Goal: Information Seeking & Learning: Check status

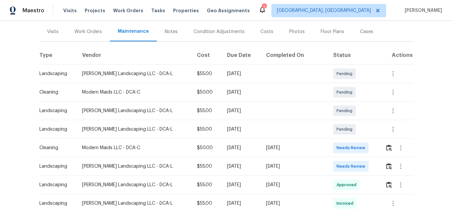
scroll to position [99, 0]
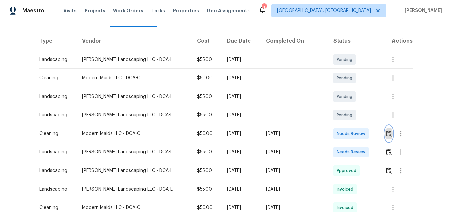
click at [386, 130] on img "button" at bounding box center [389, 133] width 6 height 6
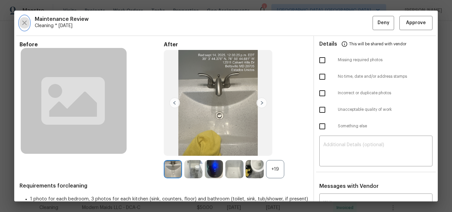
click at [24, 21] on icon "button" at bounding box center [24, 23] width 8 height 8
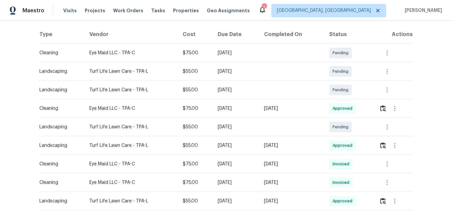
scroll to position [132, 0]
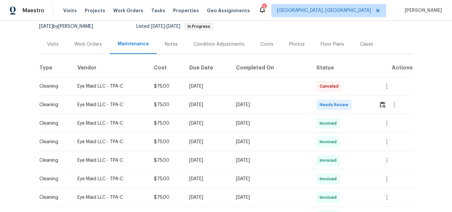
scroll to position [66, 0]
click at [380, 105] on img "button" at bounding box center [383, 104] width 6 height 6
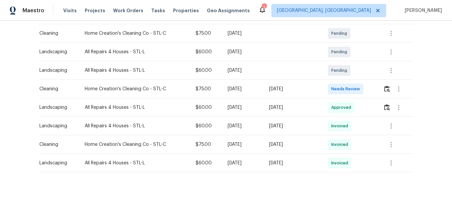
scroll to position [142, 0]
click at [384, 87] on img "button" at bounding box center [387, 89] width 6 height 6
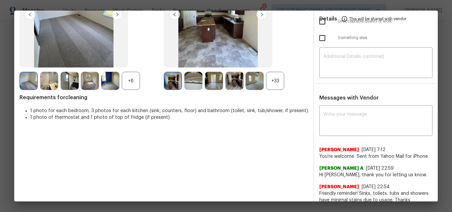
scroll to position [96, 0]
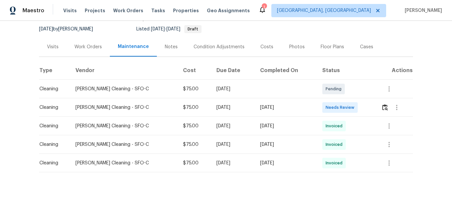
scroll to position [68, 0]
click at [382, 104] on img "button" at bounding box center [385, 107] width 6 height 6
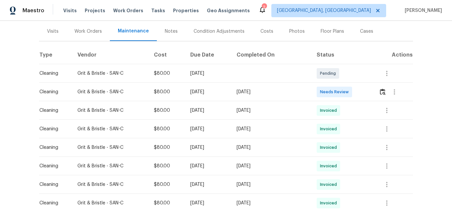
scroll to position [66, 0]
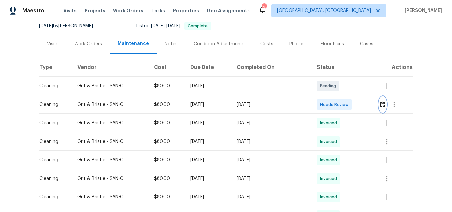
click at [380, 104] on img "button" at bounding box center [383, 104] width 6 height 6
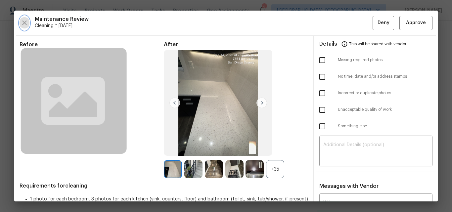
click at [24, 26] on icon "button" at bounding box center [24, 23] width 8 height 8
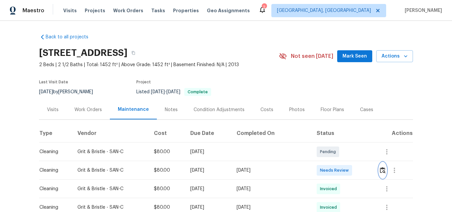
scroll to position [0, 0]
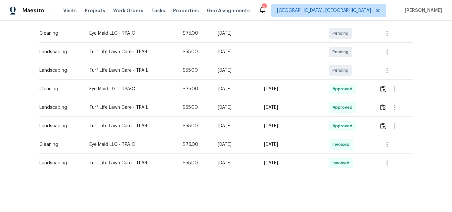
scroll to position [142, 0]
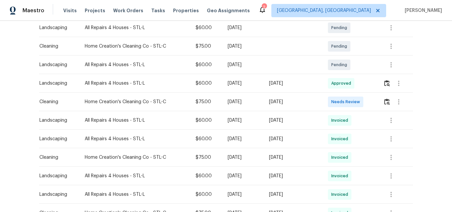
scroll to position [132, 0]
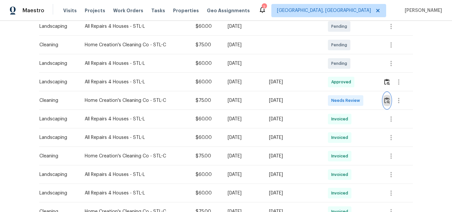
click at [386, 97] on img "button" at bounding box center [387, 100] width 6 height 6
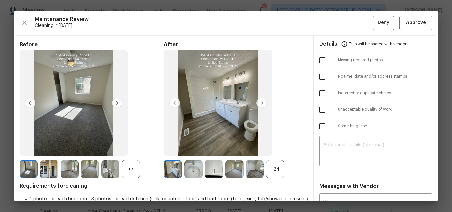
click at [272, 166] on div "+24" at bounding box center [275, 169] width 18 height 18
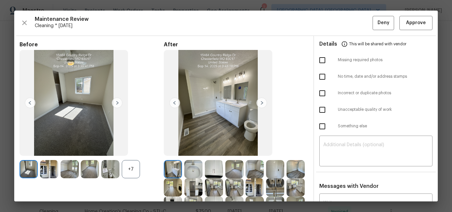
click at [131, 167] on div "+7" at bounding box center [131, 169] width 18 height 18
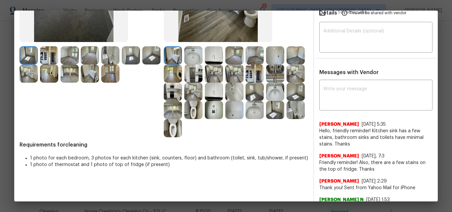
scroll to position [66, 0]
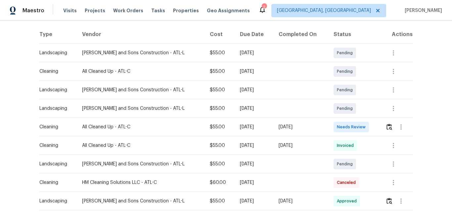
scroll to position [132, 0]
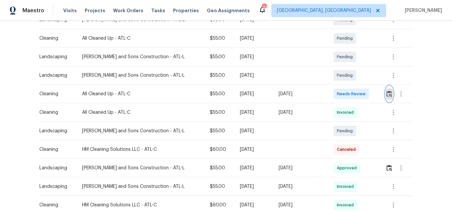
click at [386, 93] on img "button" at bounding box center [389, 94] width 6 height 6
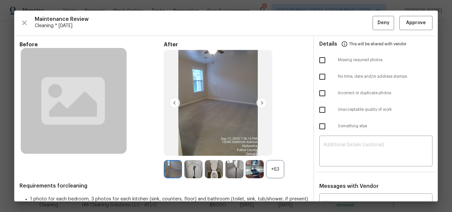
click at [267, 170] on div "+63" at bounding box center [275, 169] width 18 height 18
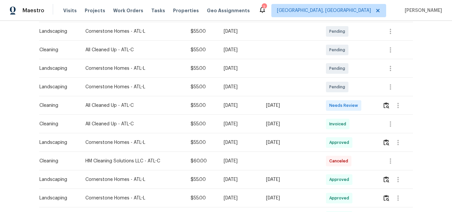
scroll to position [132, 0]
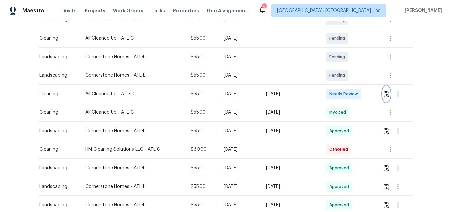
click at [385, 93] on img "button" at bounding box center [386, 94] width 6 height 6
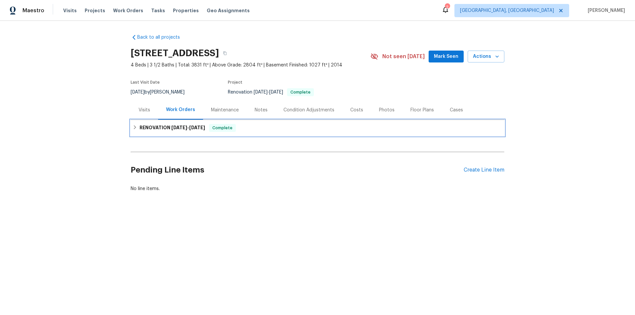
click at [159, 129] on h6 "RENOVATION [DATE] - [DATE]" at bounding box center [172, 128] width 65 height 8
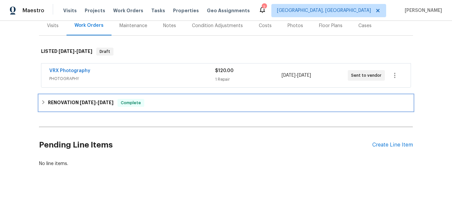
drag, startPoint x: 64, startPoint y: 100, endPoint x: 94, endPoint y: 87, distance: 32.3
click at [64, 99] on h6 "RENOVATION 9/4/25 - 9/10/25" at bounding box center [80, 103] width 65 height 8
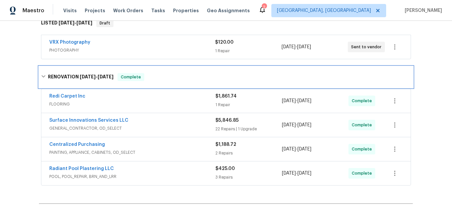
scroll to position [155, 0]
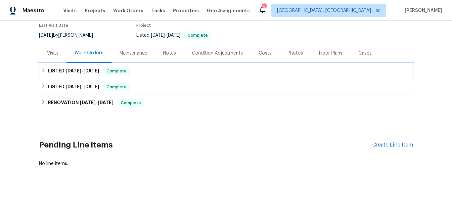
click at [72, 68] on span "9/4/25" at bounding box center [73, 70] width 16 height 5
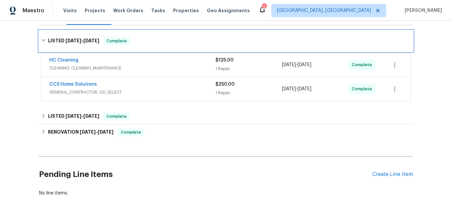
scroll to position [62, 0]
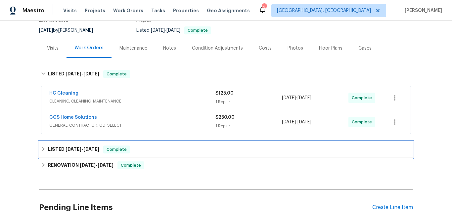
click at [65, 151] on span "7/16/25" at bounding box center [73, 149] width 16 height 5
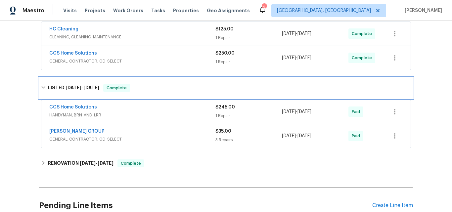
scroll to position [128, 0]
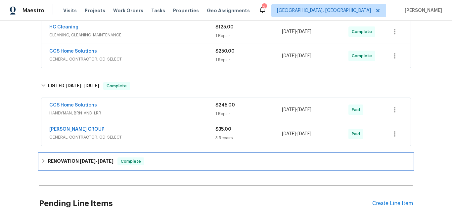
click at [71, 163] on h6 "RENOVATION 6/16/25 - 6/25/25" at bounding box center [80, 161] width 65 height 8
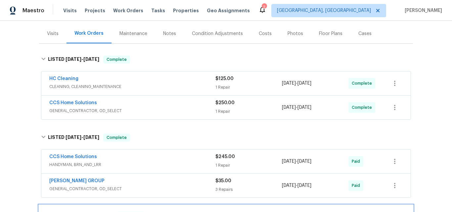
scroll to position [62, 0]
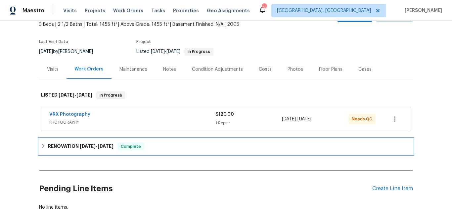
click at [64, 146] on h6 "RENOVATION [DATE] - [DATE]" at bounding box center [80, 146] width 65 height 8
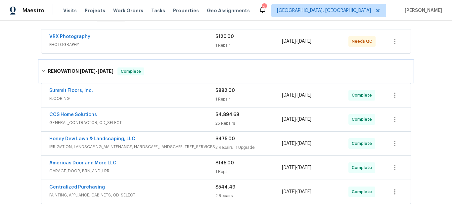
scroll to position [107, 0]
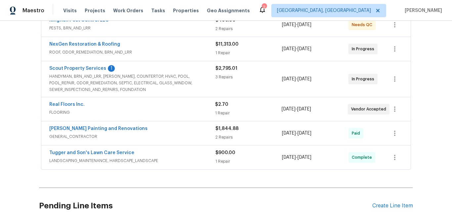
scroll to position [140, 0]
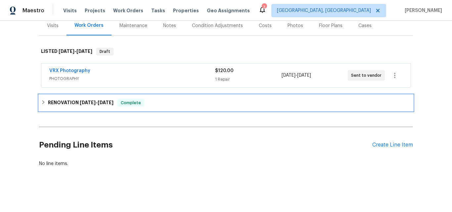
drag, startPoint x: 73, startPoint y: 98, endPoint x: 97, endPoint y: 88, distance: 25.3
click at [73, 99] on h6 "RENOVATION [DATE] - [DATE]" at bounding box center [80, 103] width 65 height 8
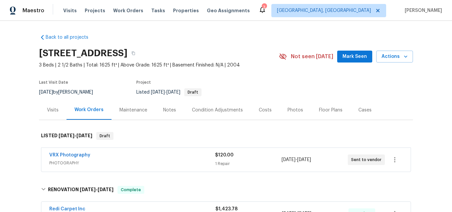
click at [49, 107] on div "Visits" at bounding box center [53, 110] width 12 height 7
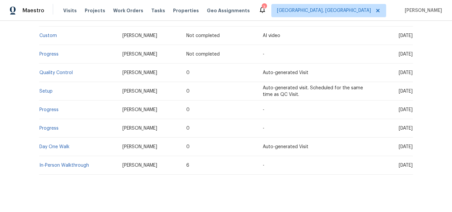
scroll to position [165, 0]
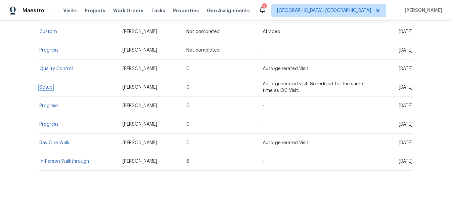
click at [41, 88] on link "Setup" at bounding box center [45, 87] width 13 height 5
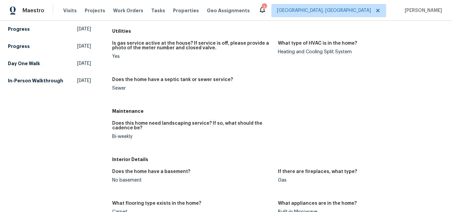
scroll to position [165, 0]
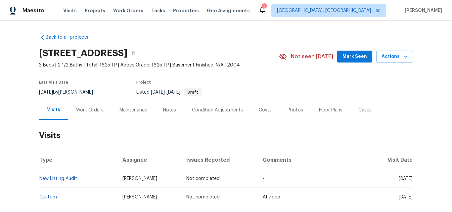
scroll to position [66, 0]
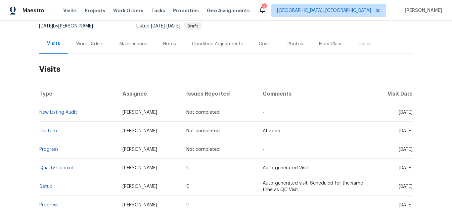
click at [86, 42] on div "Work Orders" at bounding box center [89, 44] width 27 height 7
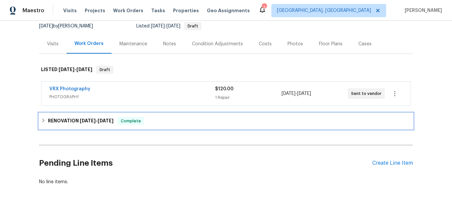
click at [66, 119] on h6 "RENOVATION [DATE] - [DATE]" at bounding box center [80, 121] width 65 height 8
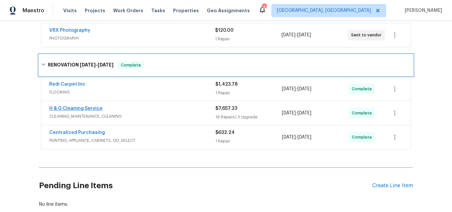
scroll to position [132, 0]
